Goal: Task Accomplishment & Management: Manage account settings

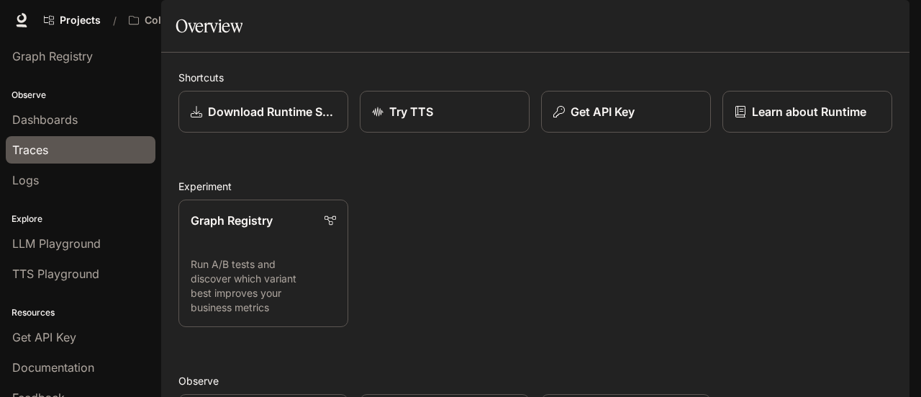
scroll to position [96, 0]
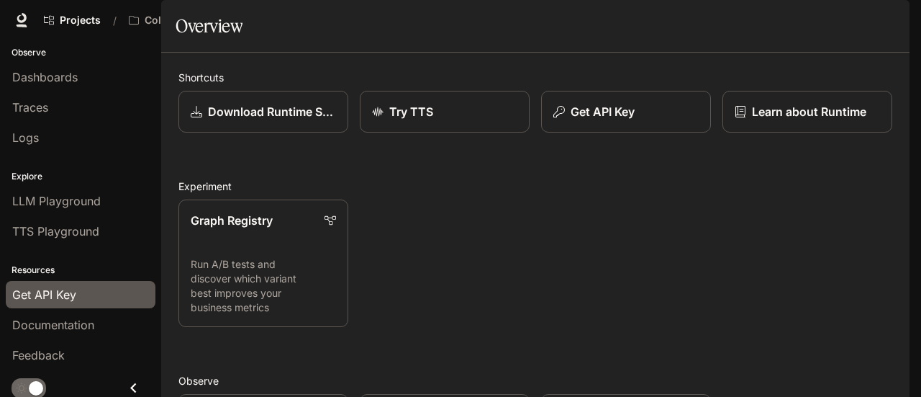
click at [76, 286] on div "Get API Key" at bounding box center [80, 294] width 137 height 17
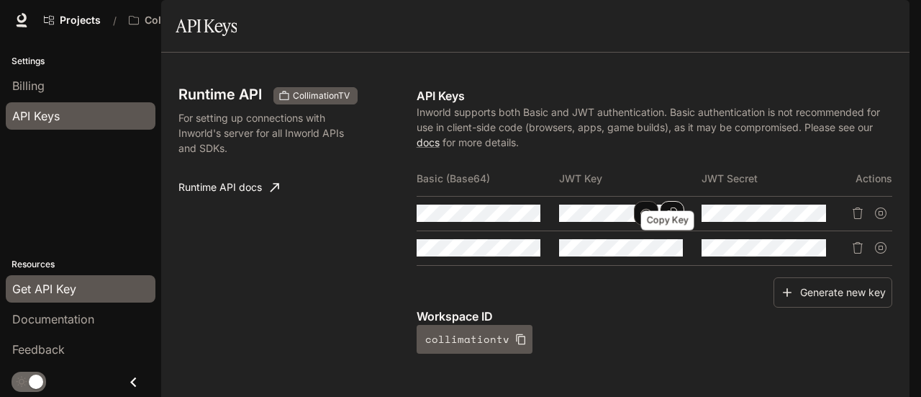
click at [667, 219] on icon "Copy Key" at bounding box center [672, 213] width 10 height 12
click at [813, 219] on icon "Copy Secret" at bounding box center [816, 213] width 12 height 12
click at [626, 22] on span "Character Studio" at bounding box center [634, 21] width 80 height 18
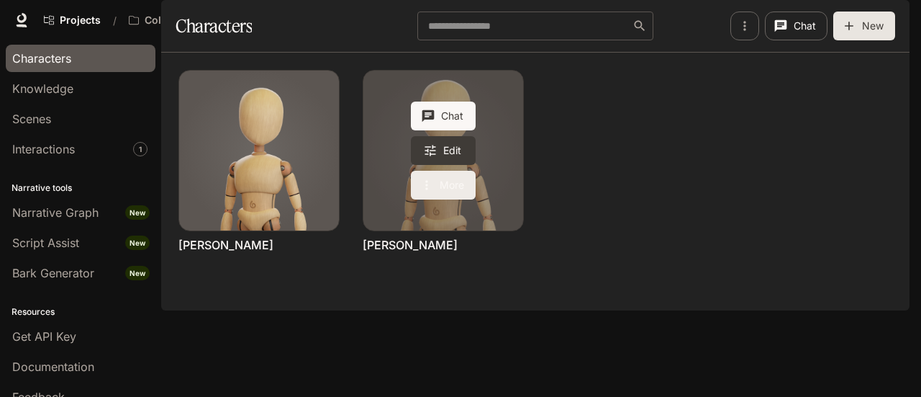
click at [443, 199] on button "More" at bounding box center [443, 185] width 65 height 29
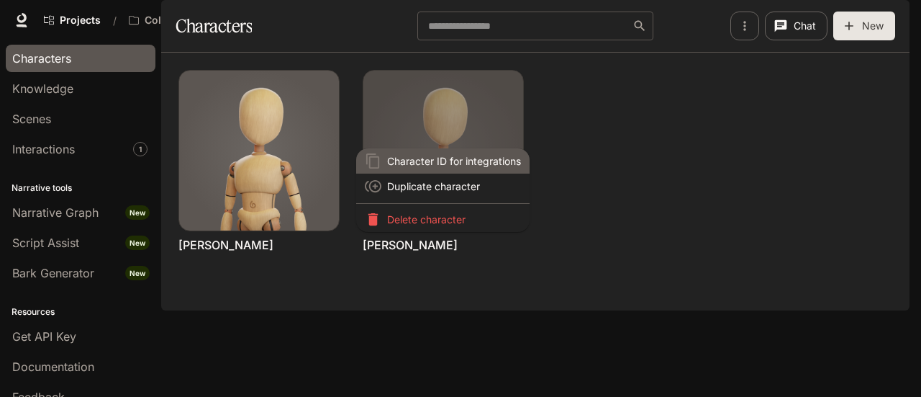
click at [487, 169] on li "Character ID for integrations" at bounding box center [442, 160] width 173 height 25
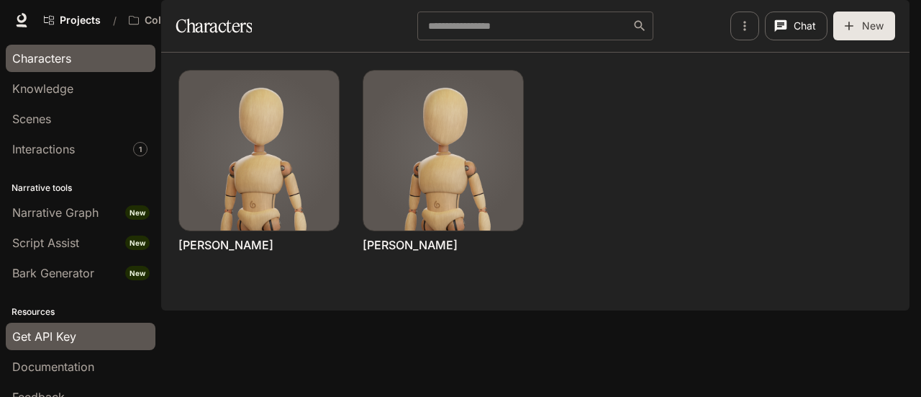
click at [40, 337] on span "Get API Key" at bounding box center [44, 335] width 64 height 17
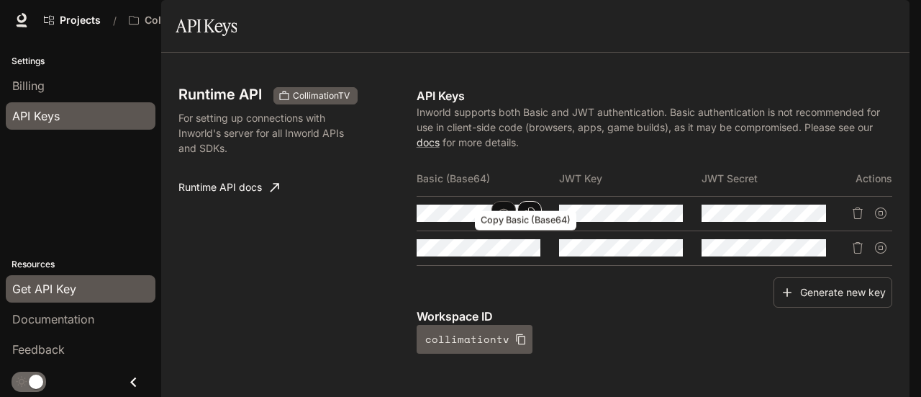
click at [524, 219] on icon "Copy Basic (Base64)" at bounding box center [530, 213] width 12 height 12
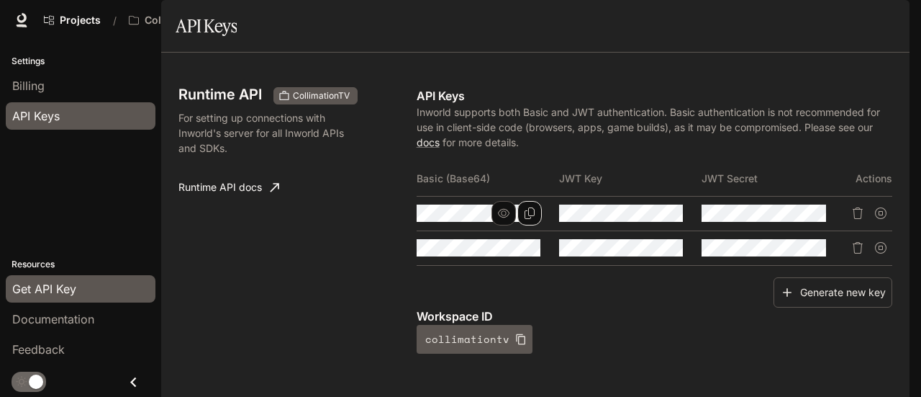
scroll to position [485, 0]
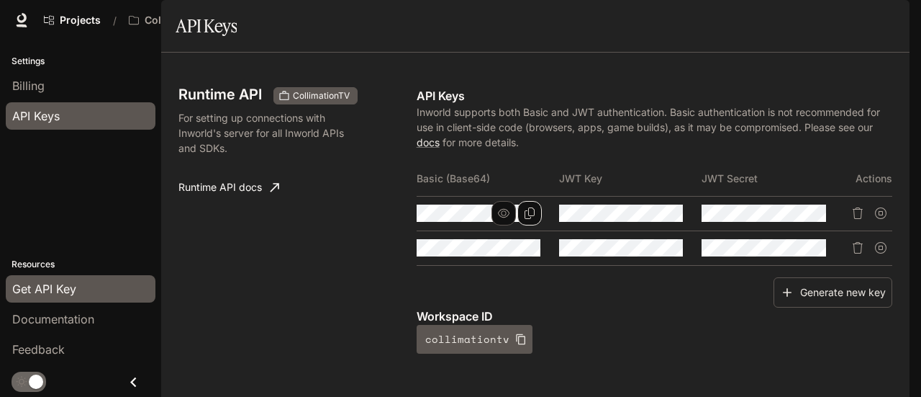
click at [655, 22] on span "Character Studio" at bounding box center [634, 21] width 80 height 18
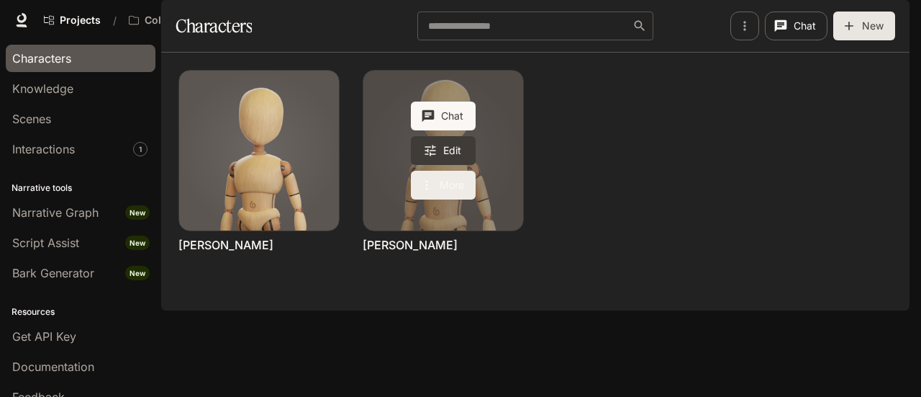
click at [431, 192] on icon "More actions" at bounding box center [427, 185] width 14 height 14
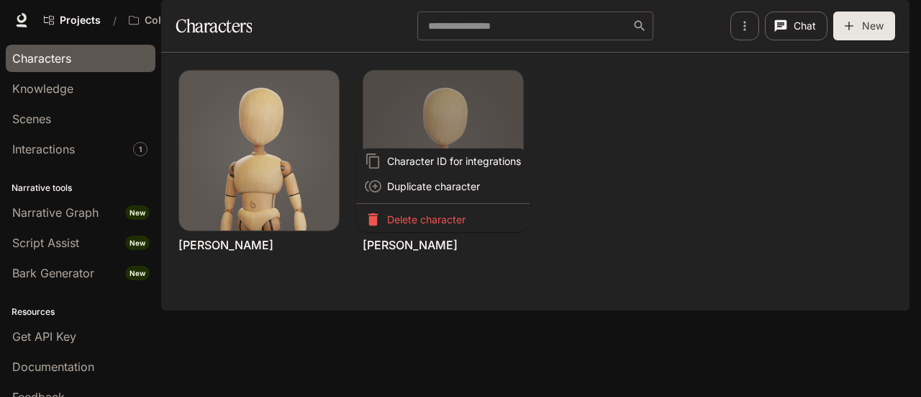
click at [452, 107] on div at bounding box center [460, 198] width 921 height 397
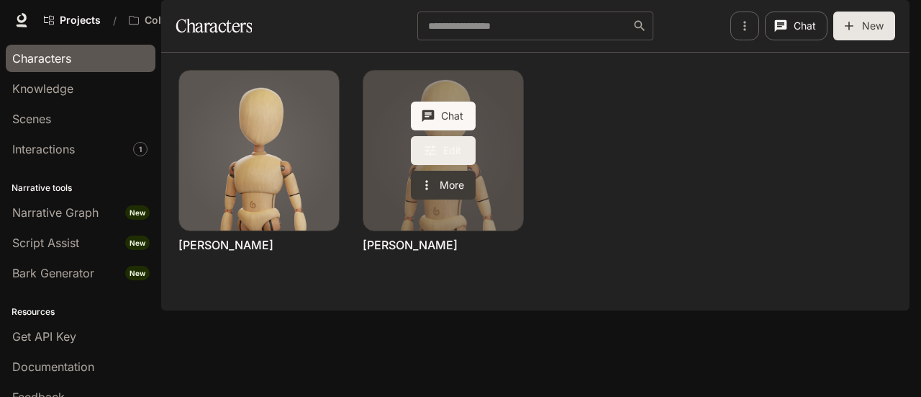
click at [435, 158] on icon "Edit Harry Belafonte" at bounding box center [430, 150] width 14 height 14
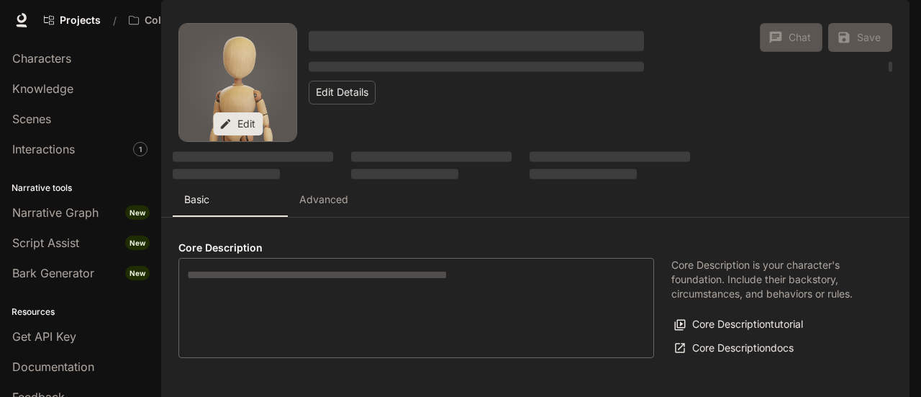
type input "*"
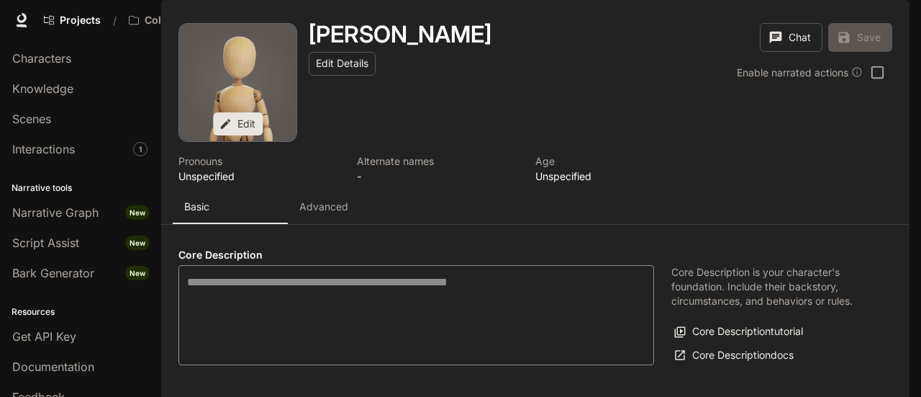
type input "**********"
click at [335, 214] on p "Advanced" at bounding box center [323, 206] width 49 height 14
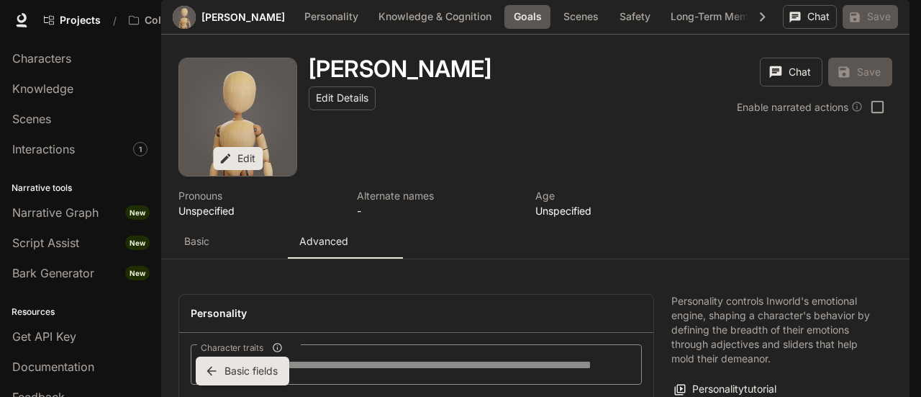
scroll to position [1040, 0]
click at [760, 27] on icon "button" at bounding box center [762, 16] width 19 height 19
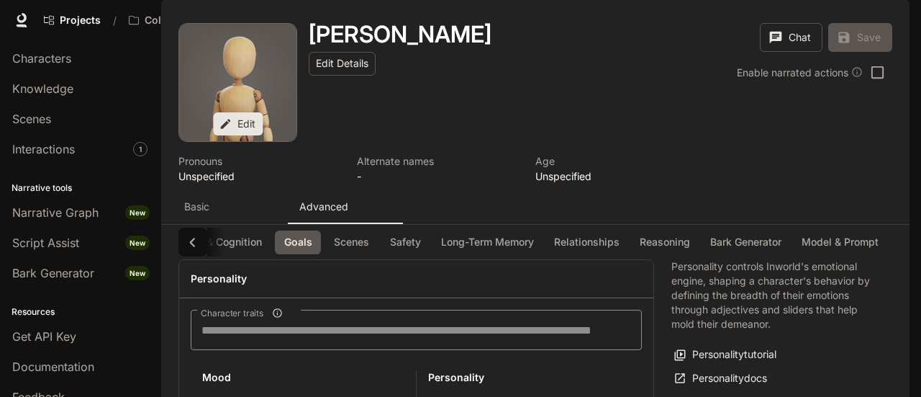
scroll to position [0, 0]
click at [189, 224] on button "Basic" at bounding box center [230, 206] width 115 height 35
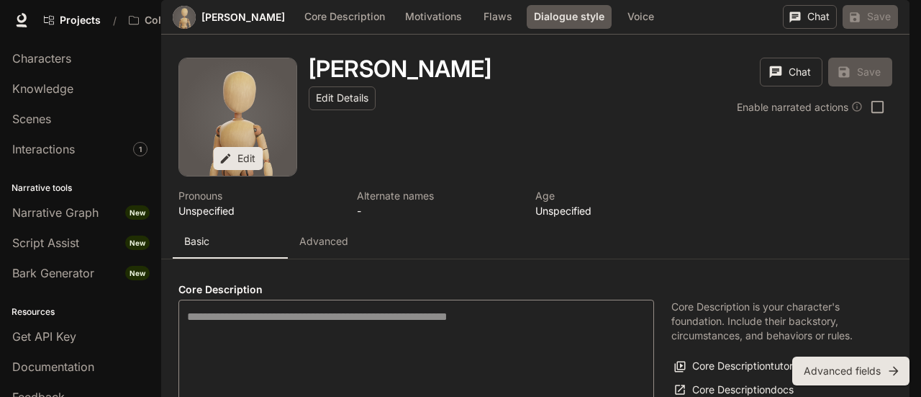
scroll to position [898, 0]
click at [396, 174] on body "Skip to main content Projects / CollimationTV Character Studio Character Studio…" at bounding box center [460, 198] width 921 height 397
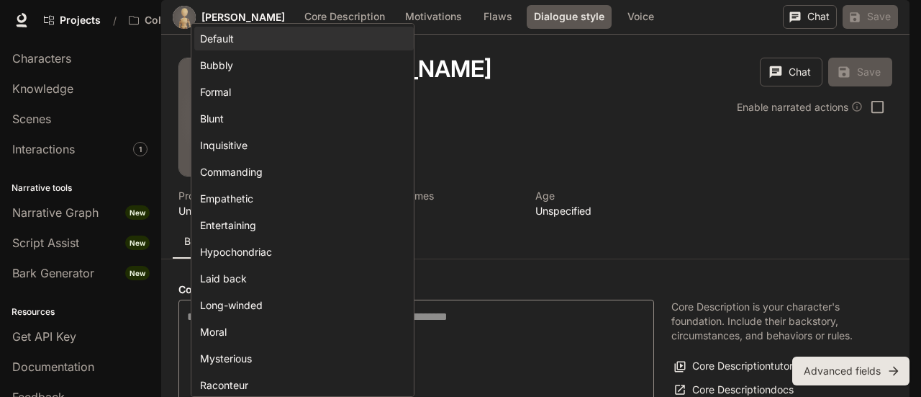
click at [656, 199] on div at bounding box center [460, 198] width 921 height 397
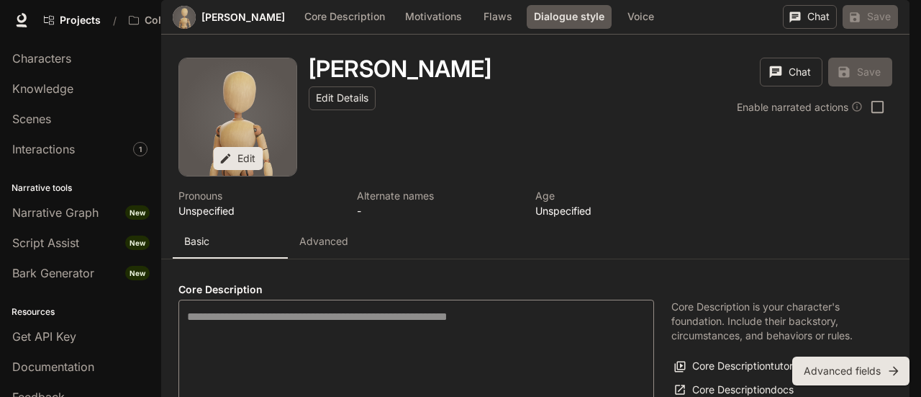
scroll to position [1548, 0]
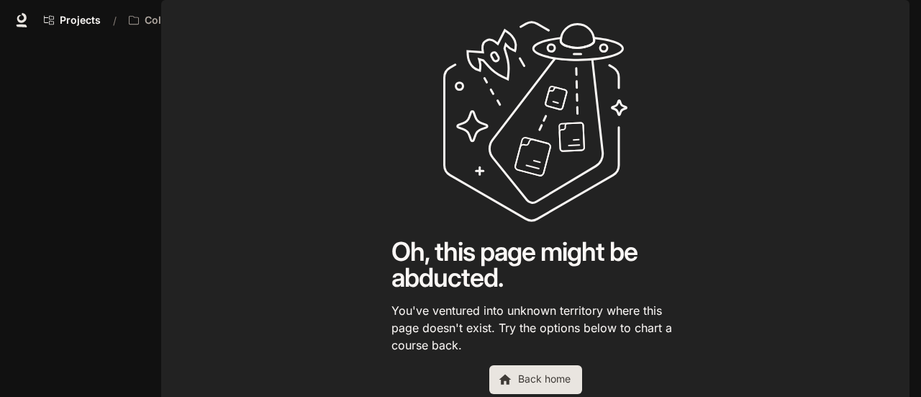
click at [747, 21] on span "Portal" at bounding box center [733, 21] width 27 height 18
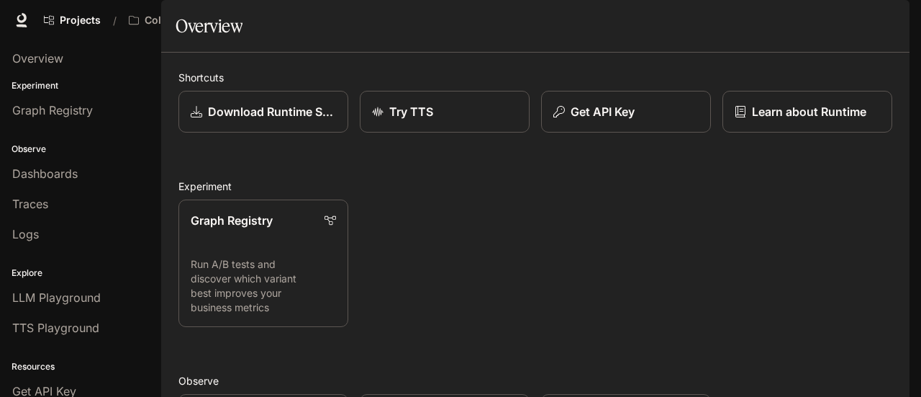
click at [648, 19] on span "Character Studio" at bounding box center [634, 21] width 80 height 18
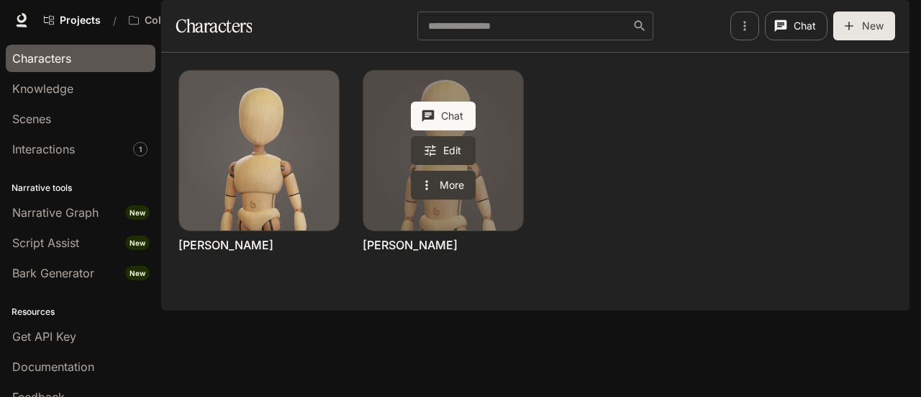
click at [519, 158] on link "Harry Belafonte" at bounding box center [443, 151] width 160 height 160
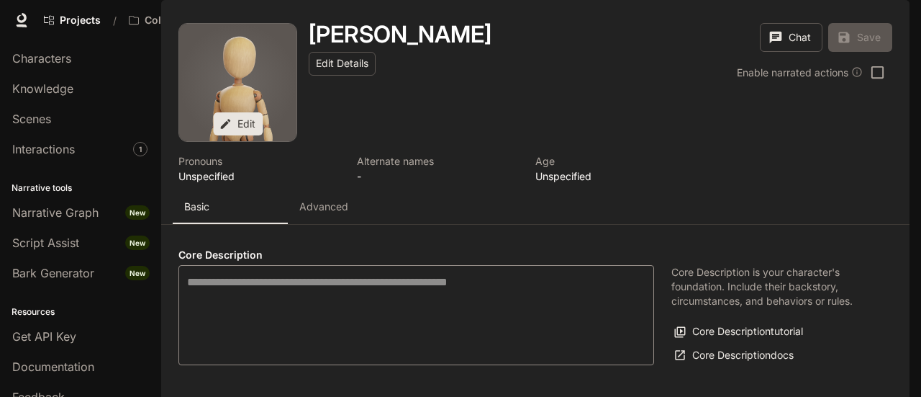
type input "*"
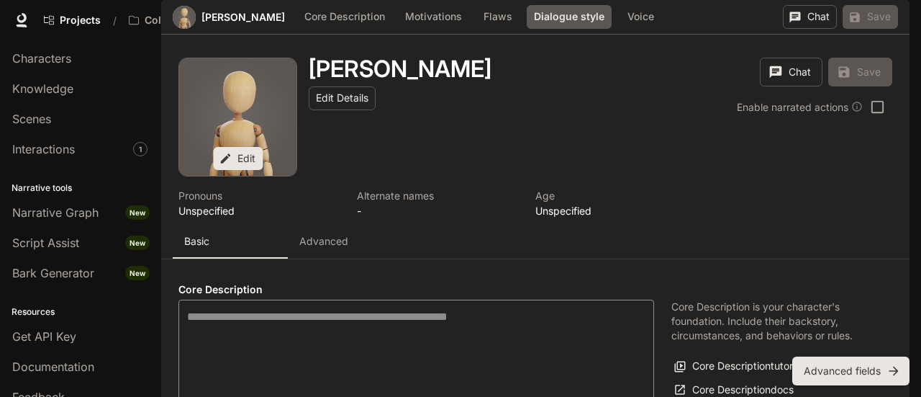
scroll to position [1258, 0]
click at [400, 253] on body "Skip to main content Projects / CollimationTV Character Studio Character Studio…" at bounding box center [460, 198] width 921 height 397
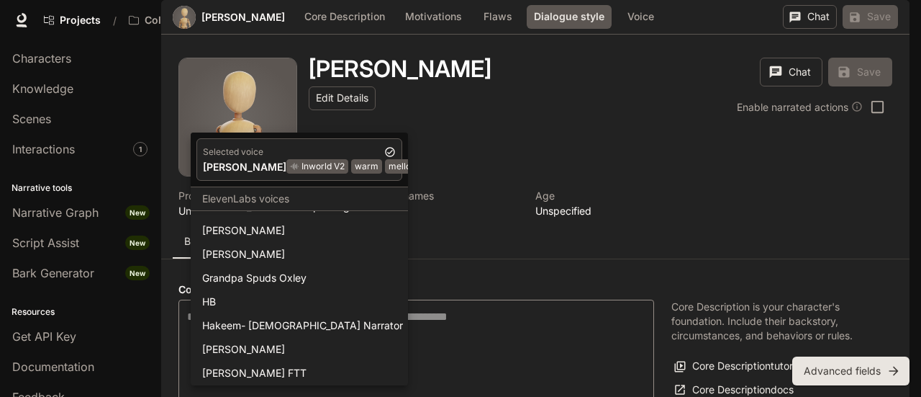
scroll to position [432, 0]
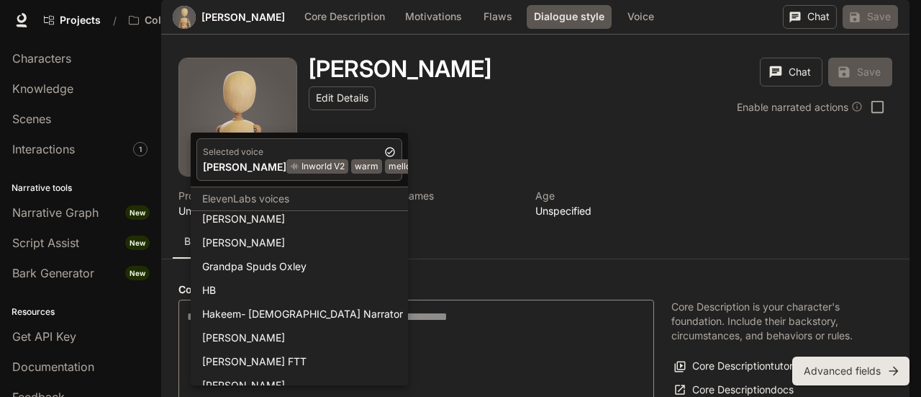
click at [579, 211] on div at bounding box center [460, 198] width 921 height 397
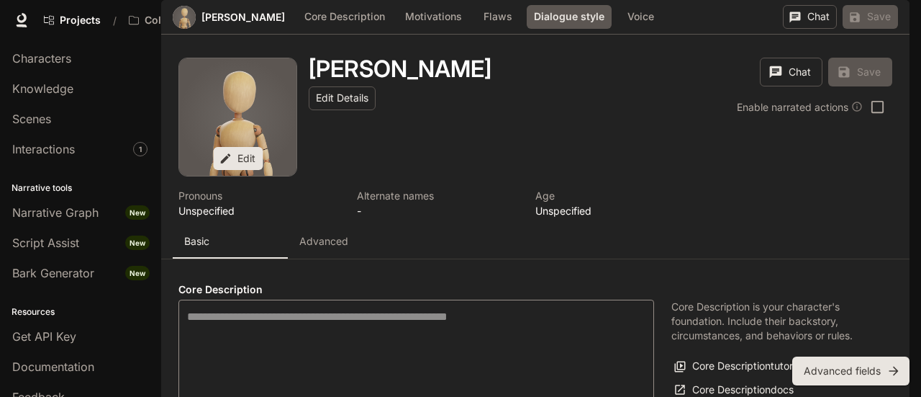
click at [382, 253] on body "Skip to main content Projects / CollimationTV Character Studio Character Studio…" at bounding box center [460, 198] width 921 height 397
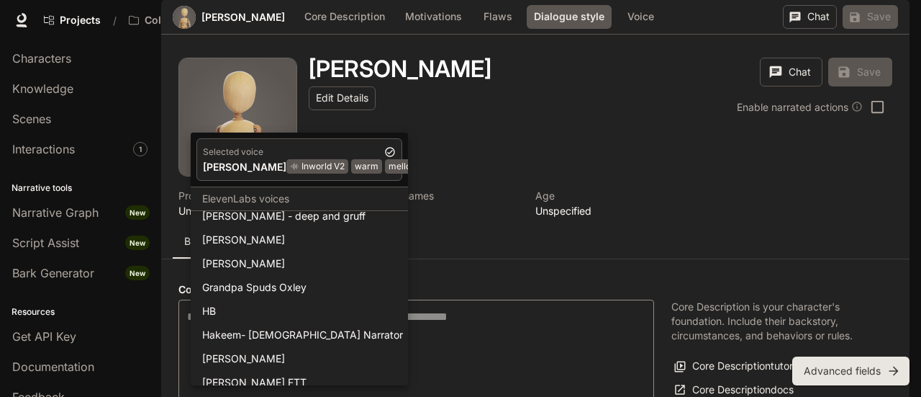
scroll to position [432, 0]
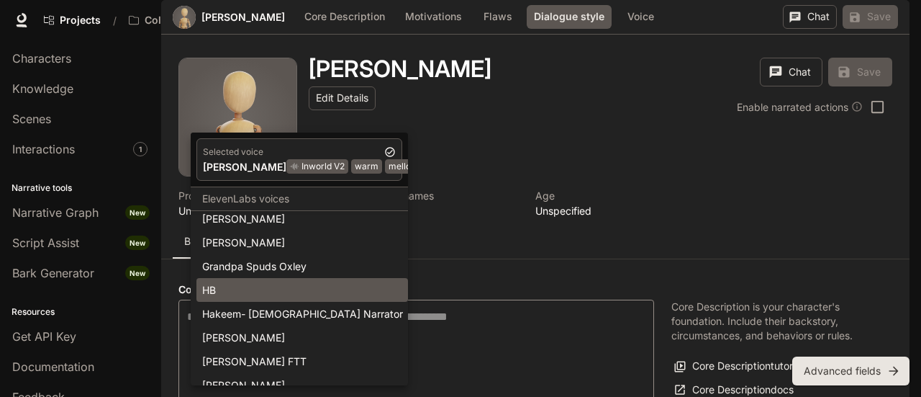
click at [298, 284] on div "HB" at bounding box center [302, 289] width 200 height 15
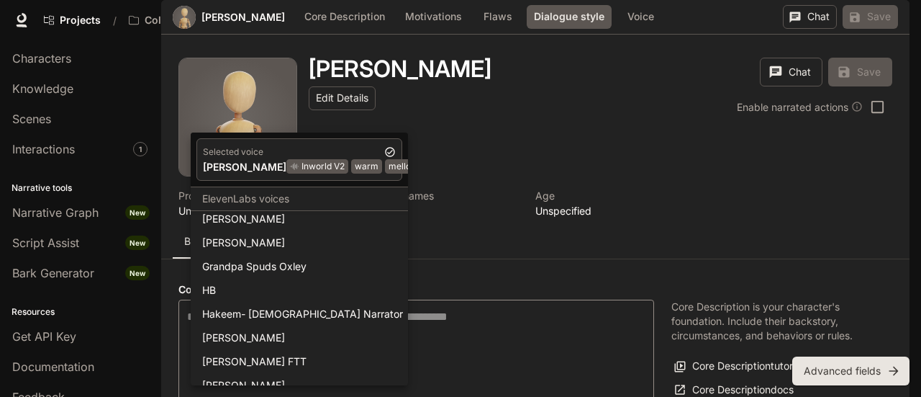
type input "**********"
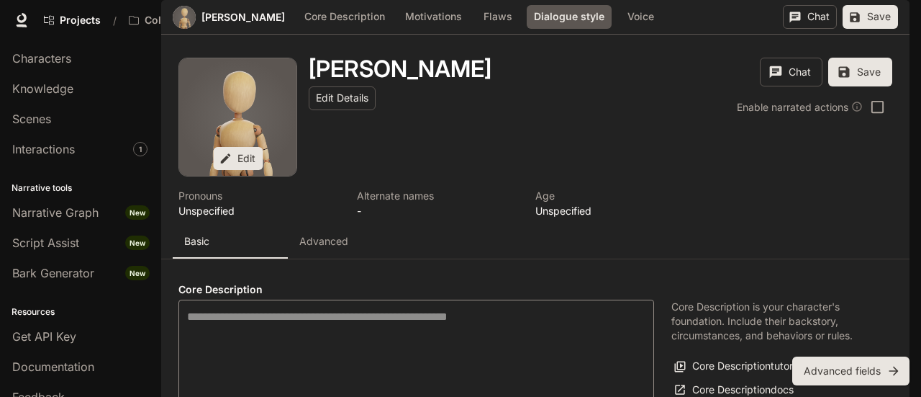
click at [631, 29] on button "Voice" at bounding box center [641, 17] width 46 height 24
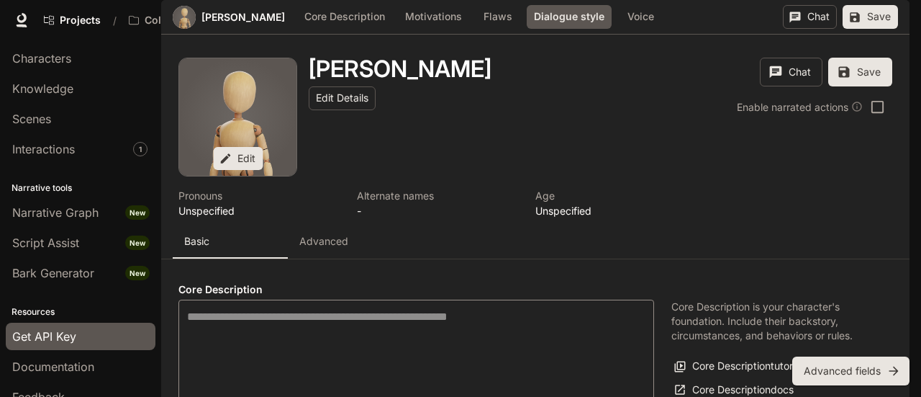
click at [83, 327] on div "Get API Key" at bounding box center [80, 335] width 137 height 17
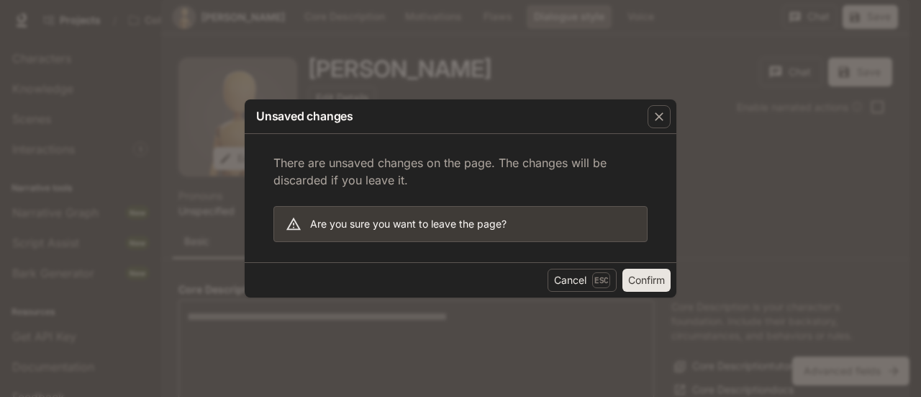
click at [634, 284] on button "Confirm" at bounding box center [647, 279] width 48 height 23
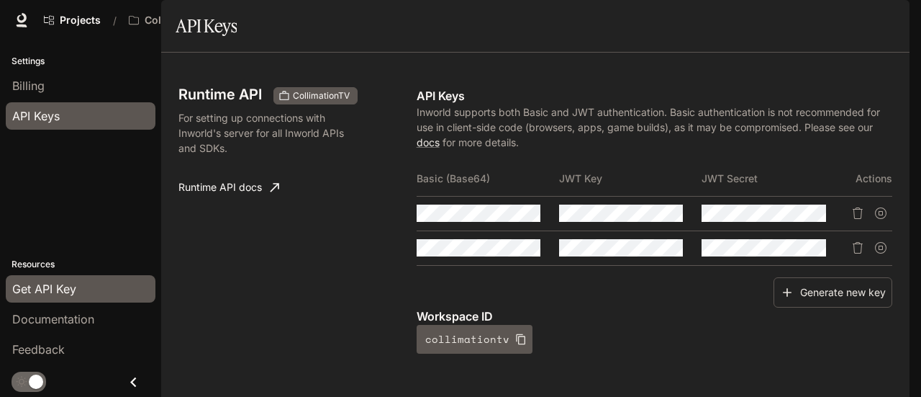
scroll to position [53, 0]
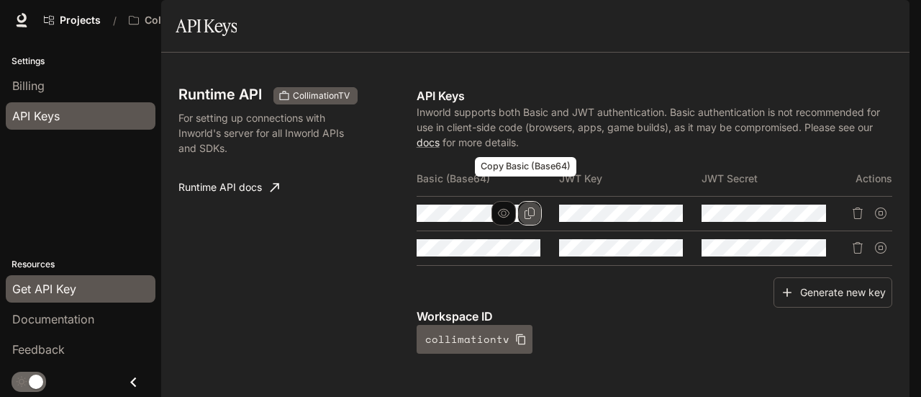
click at [526, 207] on icon "Copy Basic (Base64)" at bounding box center [530, 213] width 12 height 12
